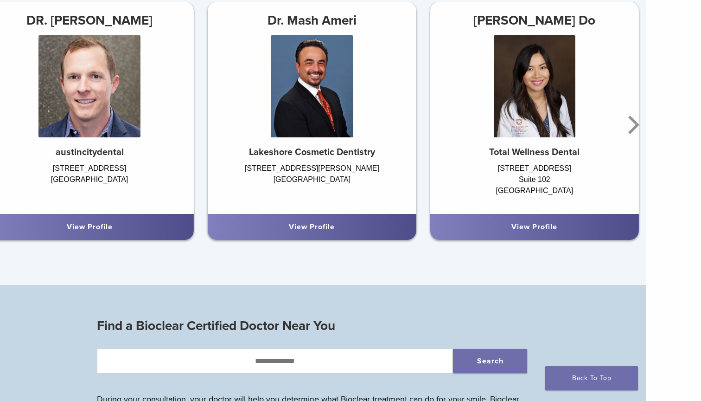
scroll to position [612, 38]
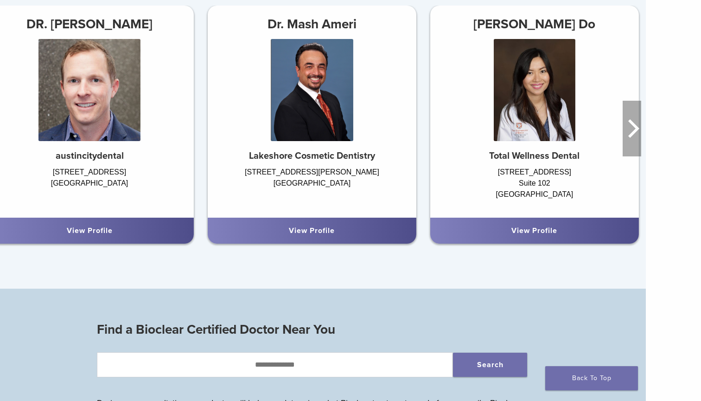
click at [638, 127] on icon "Next" at bounding box center [633, 128] width 11 height 19
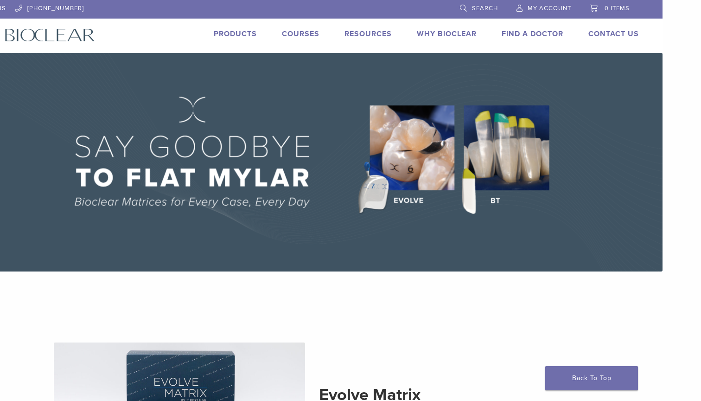
scroll to position [0, 38]
click at [292, 33] on link "Courses" at bounding box center [301, 33] width 38 height 9
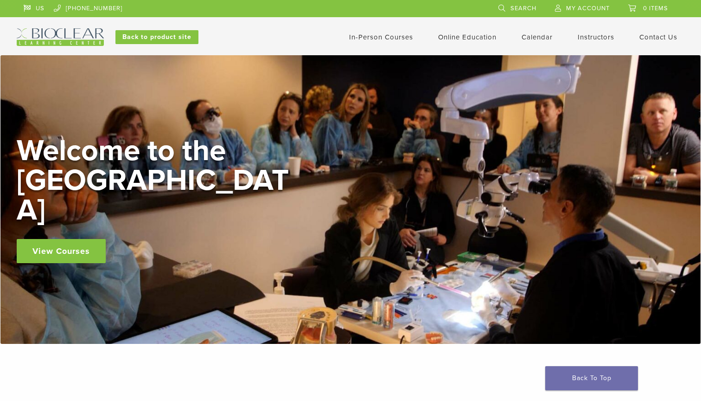
click at [59, 241] on link "View Courses" at bounding box center [61, 251] width 89 height 24
click at [64, 239] on link "View Courses" at bounding box center [61, 251] width 89 height 24
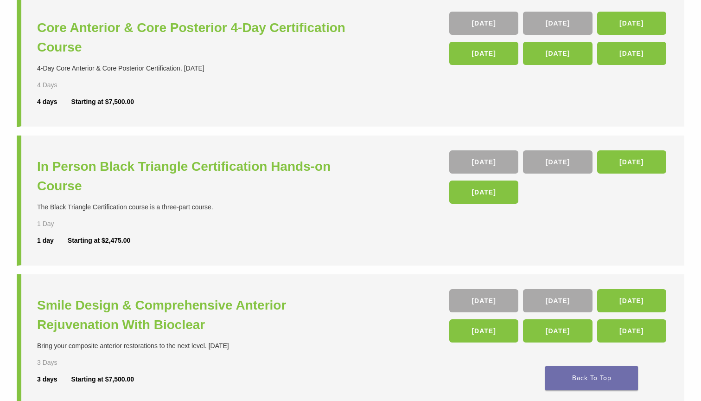
scroll to position [244, 0]
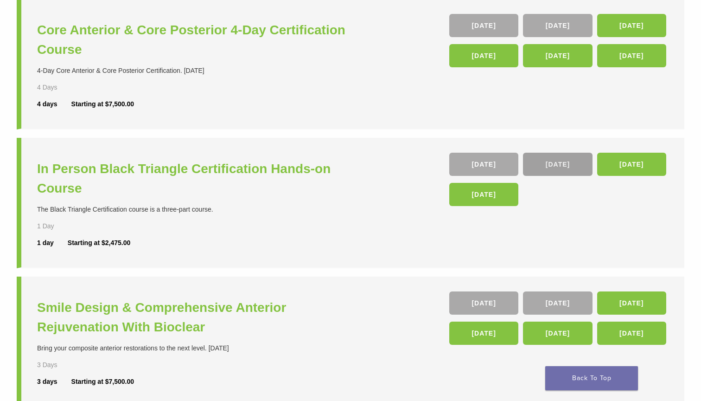
click at [558, 159] on link "[DATE]" at bounding box center [557, 164] width 69 height 23
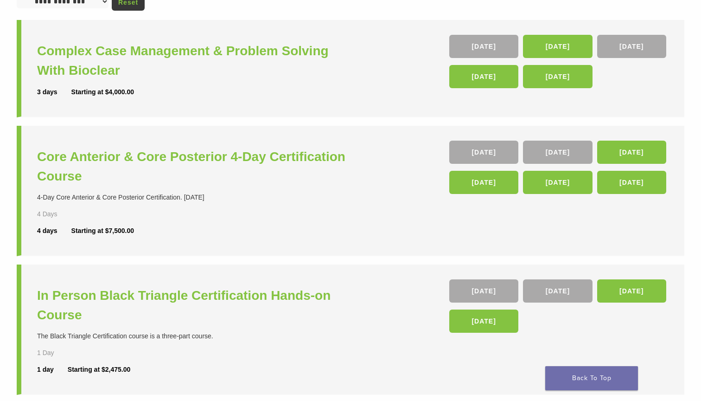
scroll to position [412, 0]
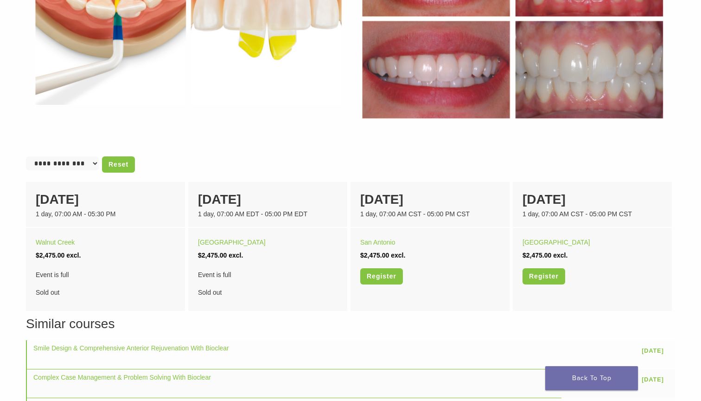
scroll to position [491, 0]
